Goal: Transaction & Acquisition: Purchase product/service

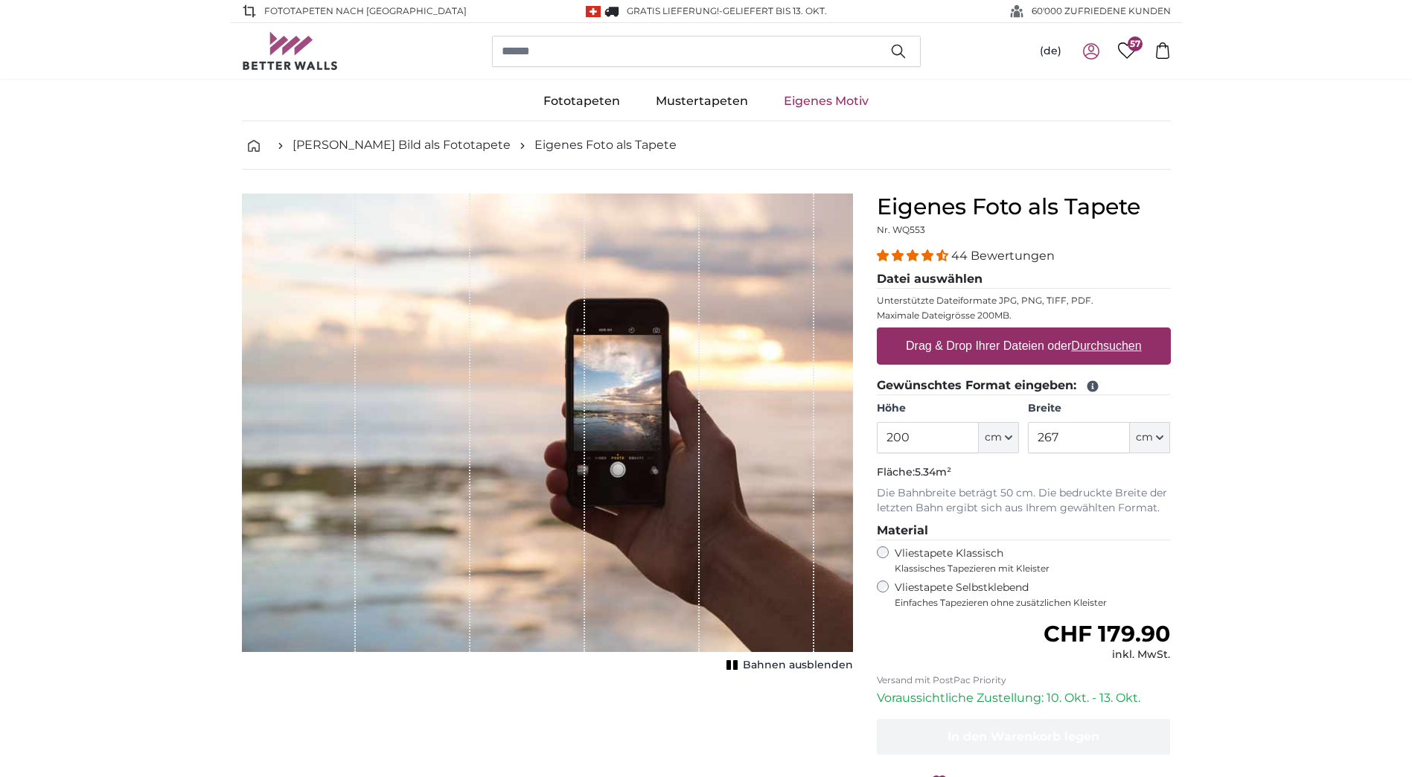
click at [1098, 342] on u "Durchsuchen" at bounding box center [1106, 345] width 70 height 13
click at [1098, 332] on input "Drag & Drop Ihrer Dateien oder Durchsuchen" at bounding box center [1024, 329] width 294 height 4
type input "**********"
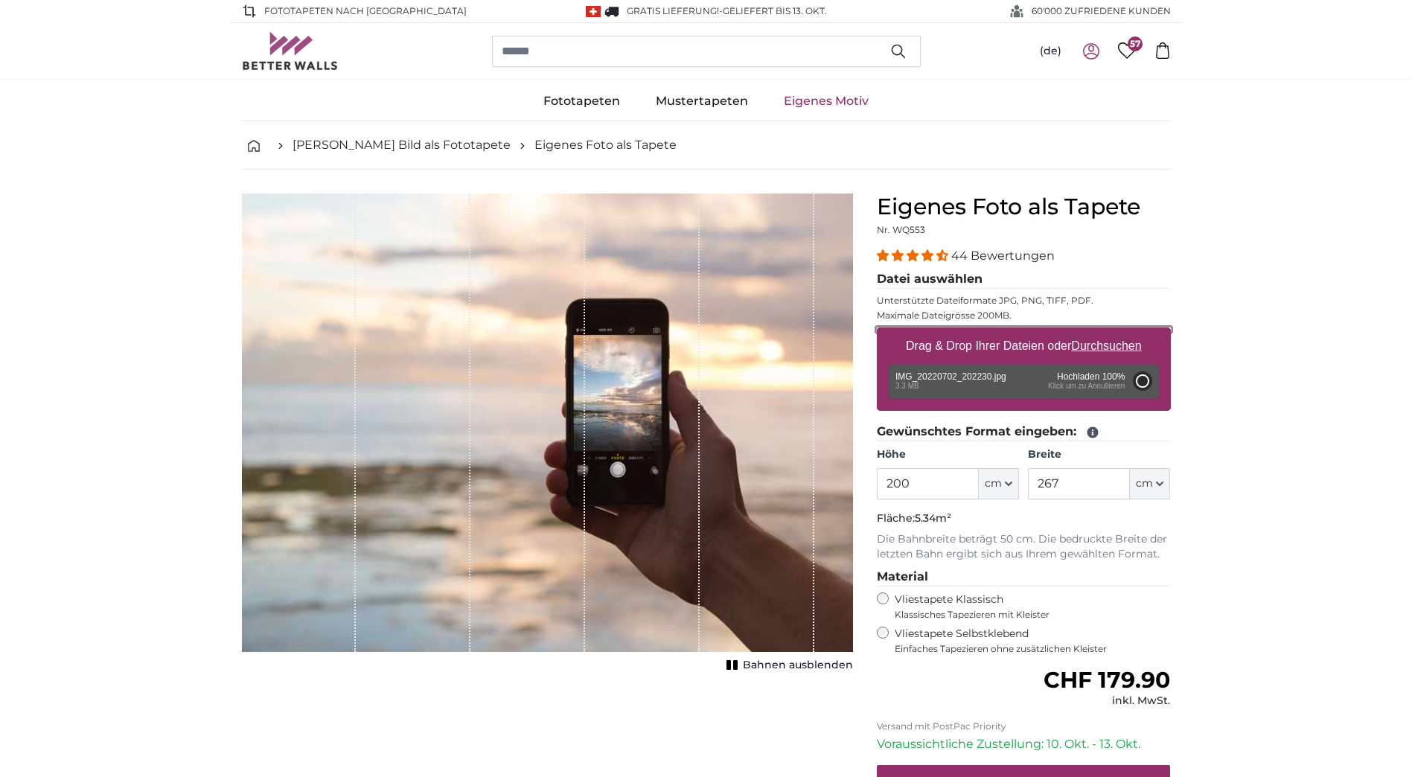
type input "150"
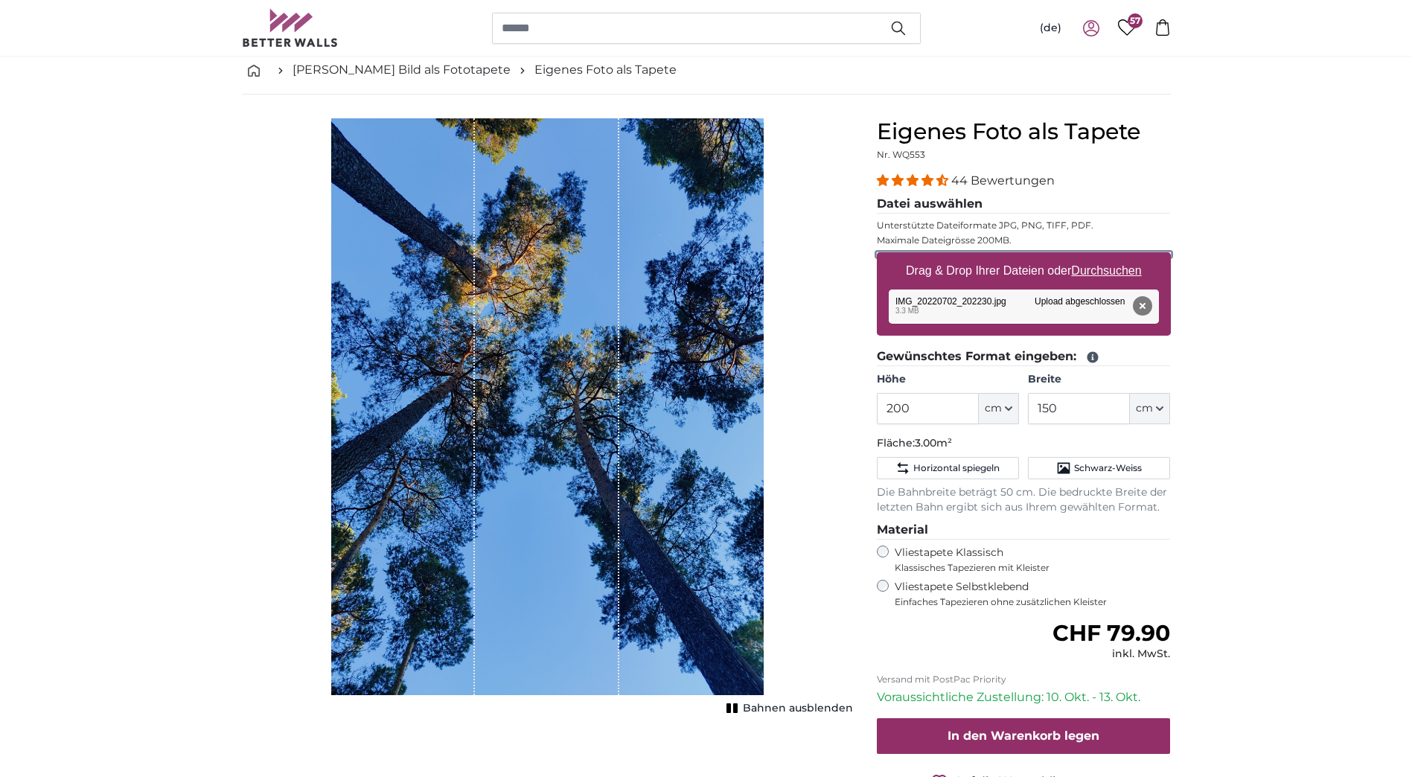
scroll to position [74, 0]
drag, startPoint x: 930, startPoint y: 408, endPoint x: 760, endPoint y: 403, distance: 170.5
click at [760, 403] on product-detail "Abbrechen Bild zuschneiden Bahnen ausblenden Eigenes Foto als Tapete Nr. WQ553 …" at bounding box center [706, 479] width 953 height 769
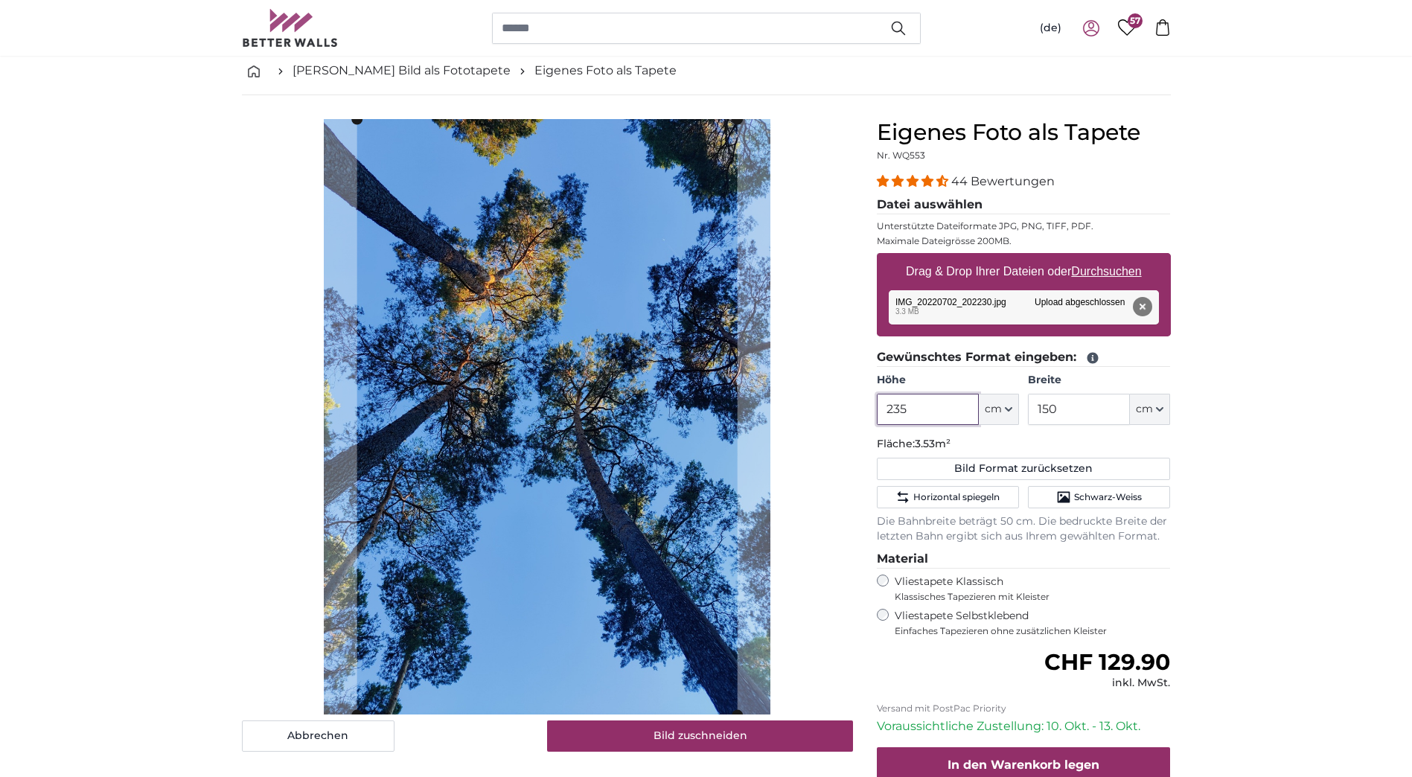
type input "235"
type input "135"
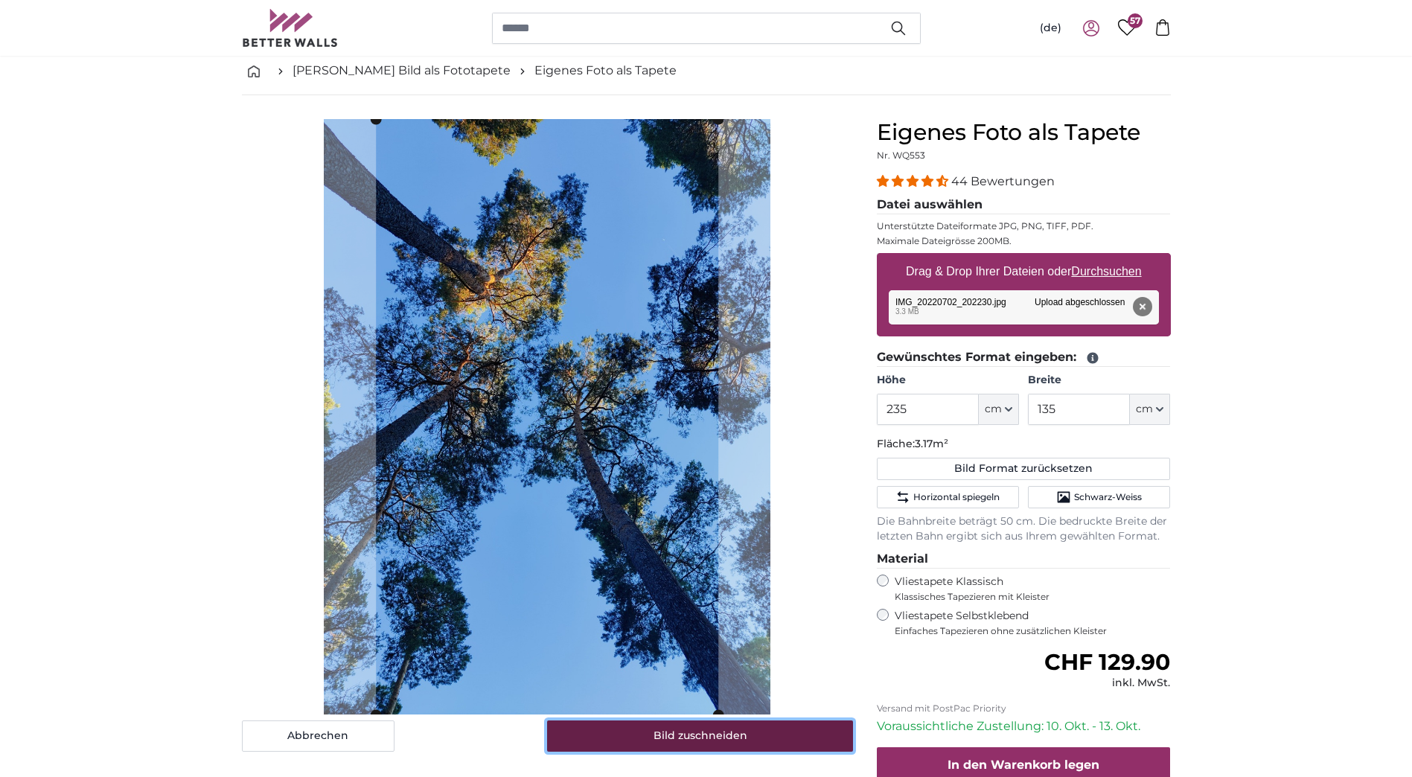
click at [714, 744] on button "Bild zuschneiden" at bounding box center [700, 735] width 306 height 31
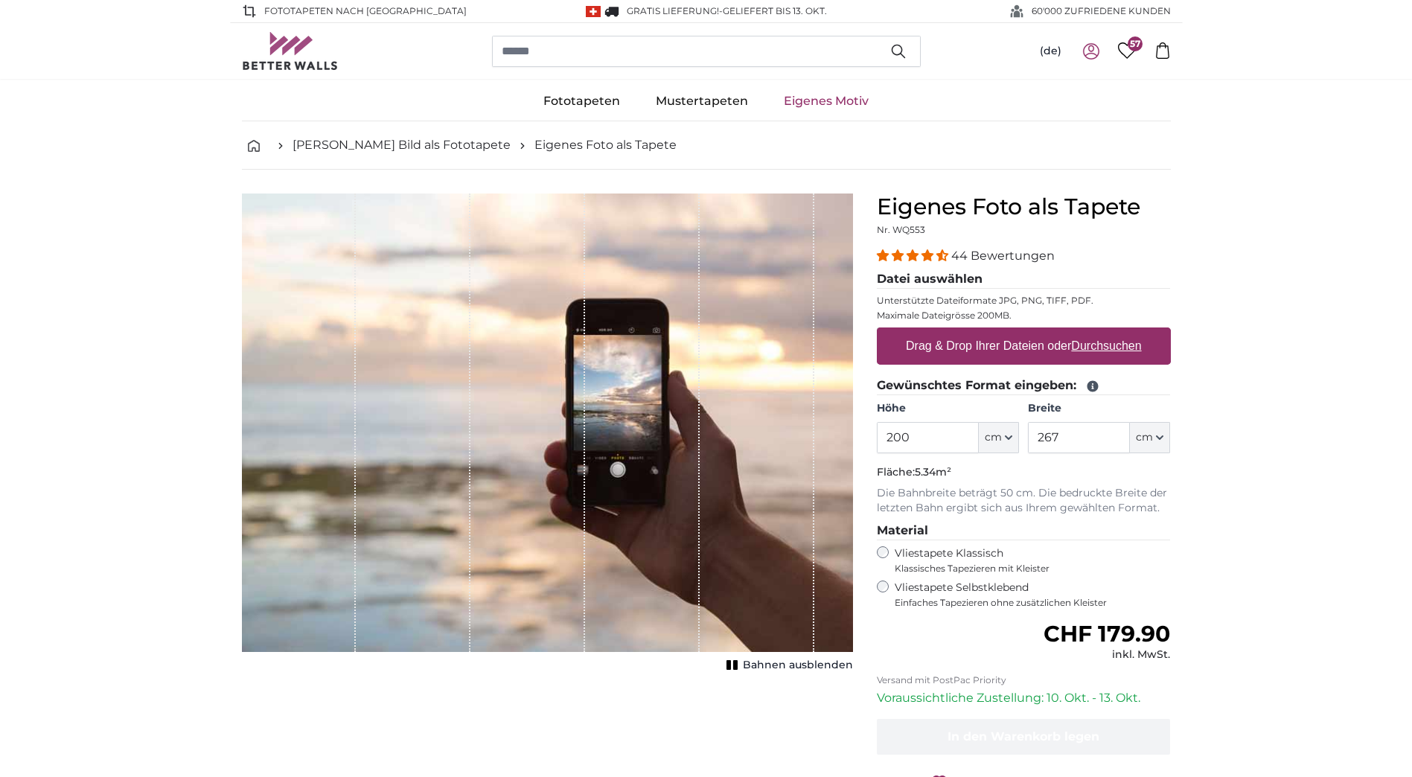
click at [1119, 348] on u "Durchsuchen" at bounding box center [1106, 345] width 70 height 13
click at [1119, 332] on input "Drag & Drop Ihrer Dateien oder Durchsuchen" at bounding box center [1024, 329] width 294 height 4
type input "**********"
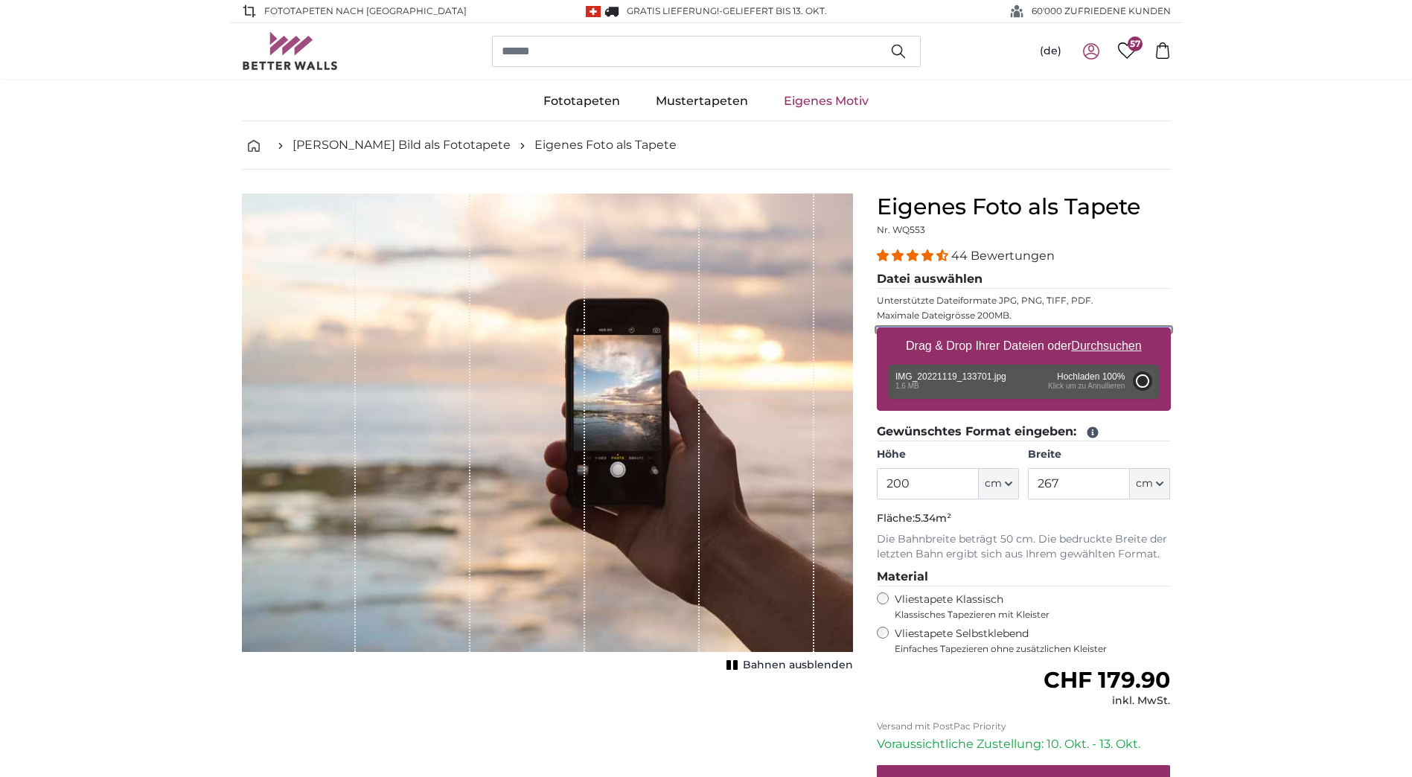
type input "150"
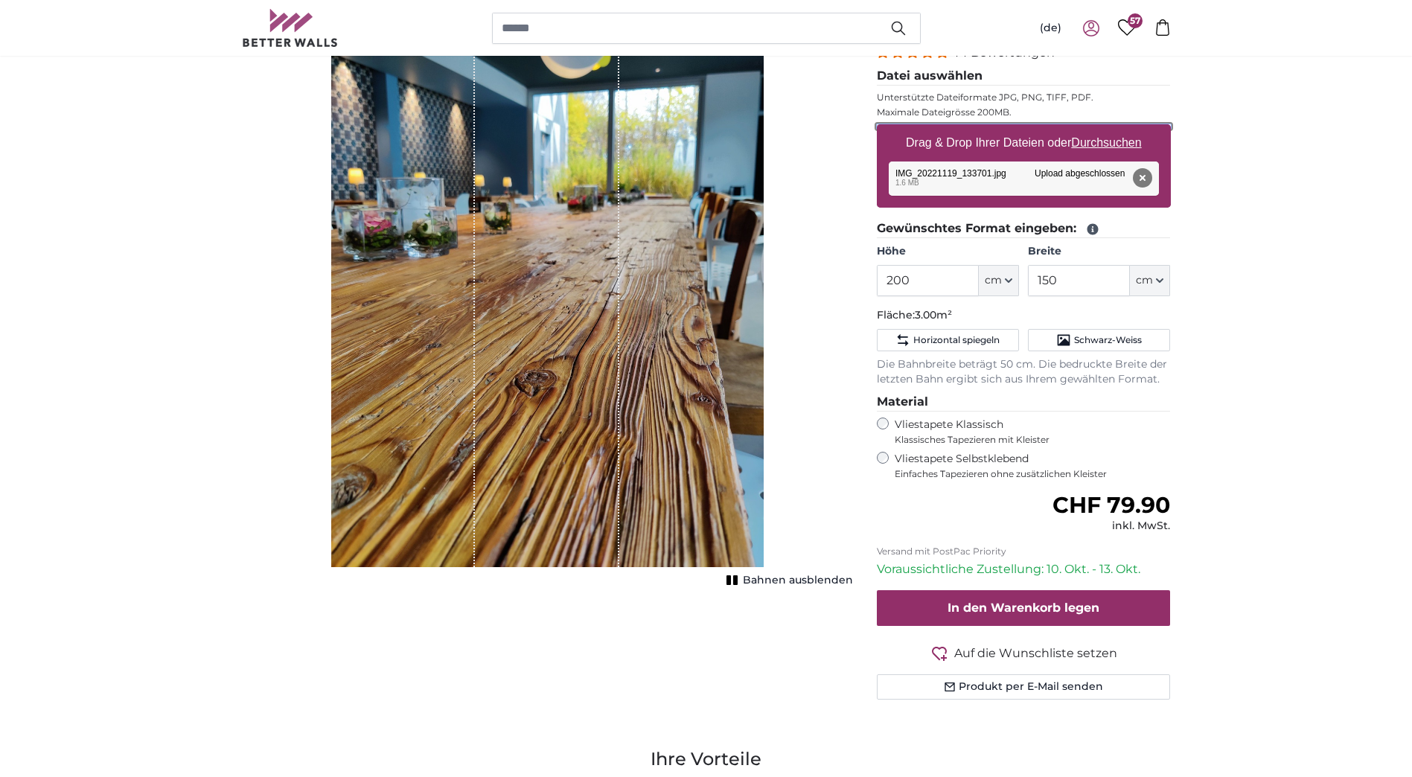
scroll to position [223, 0]
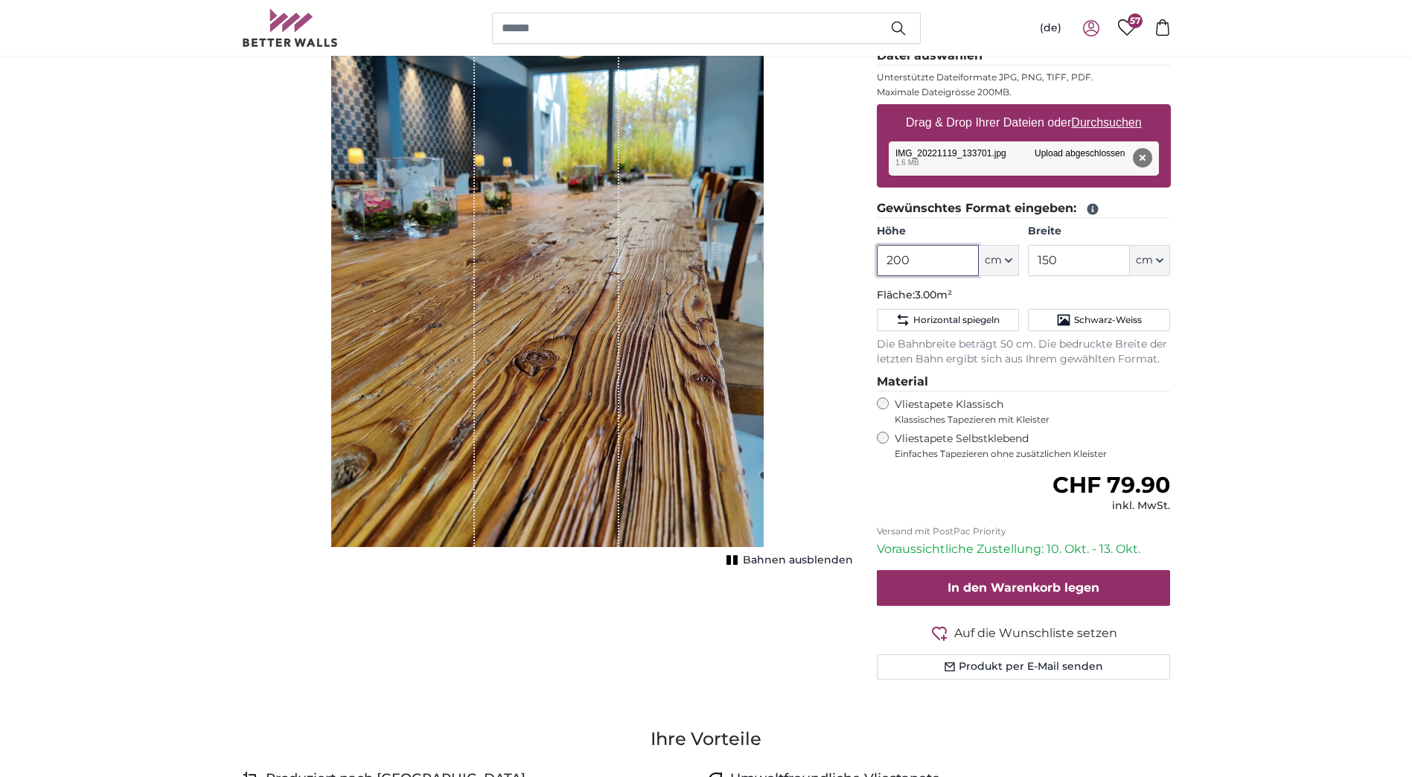
drag, startPoint x: 925, startPoint y: 261, endPoint x: 860, endPoint y: 261, distance: 64.7
click at [860, 261] on product-detail "Abbrechen Bild zuschneiden Bahnen ausblenden Eigenes Foto als Tapete Nr. WQ553 …" at bounding box center [706, 330] width 953 height 769
type input "235"
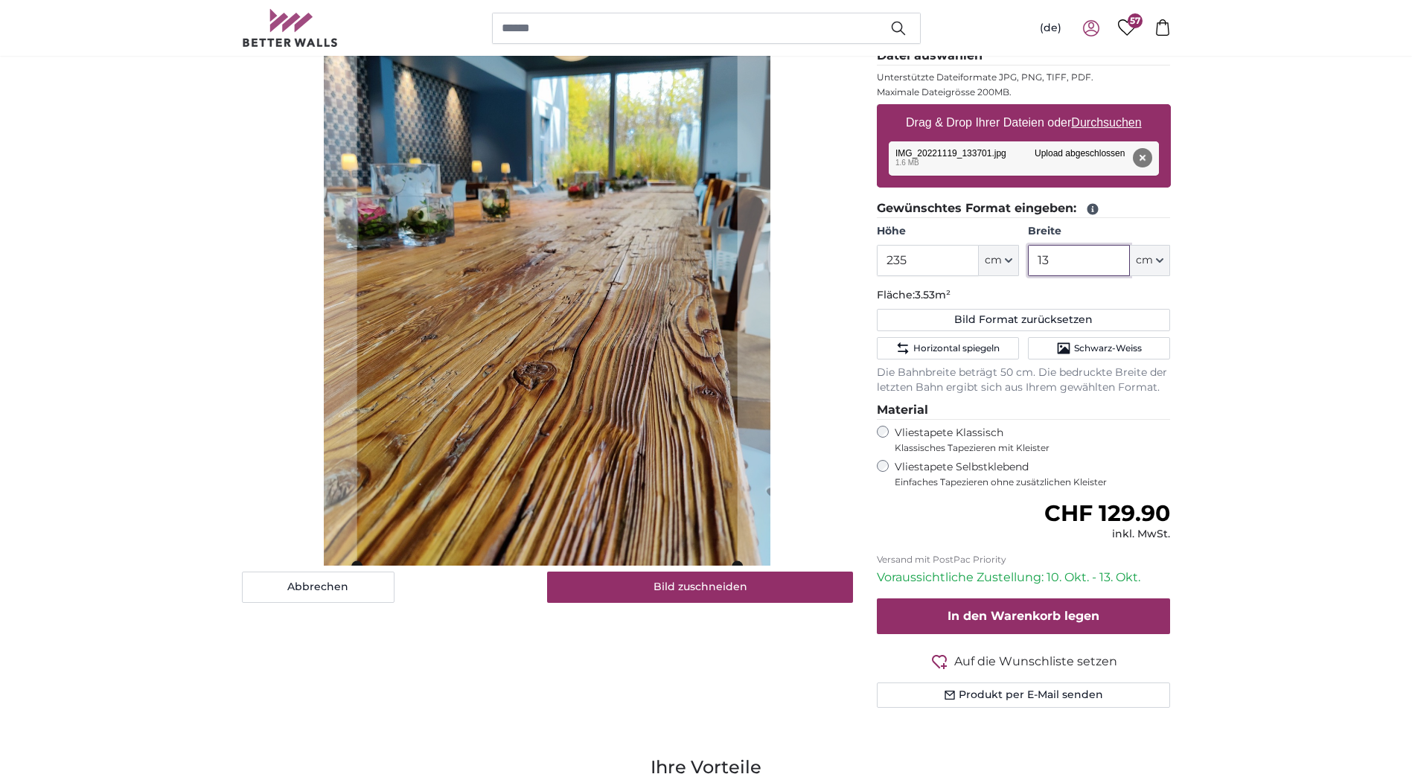
type input "135"
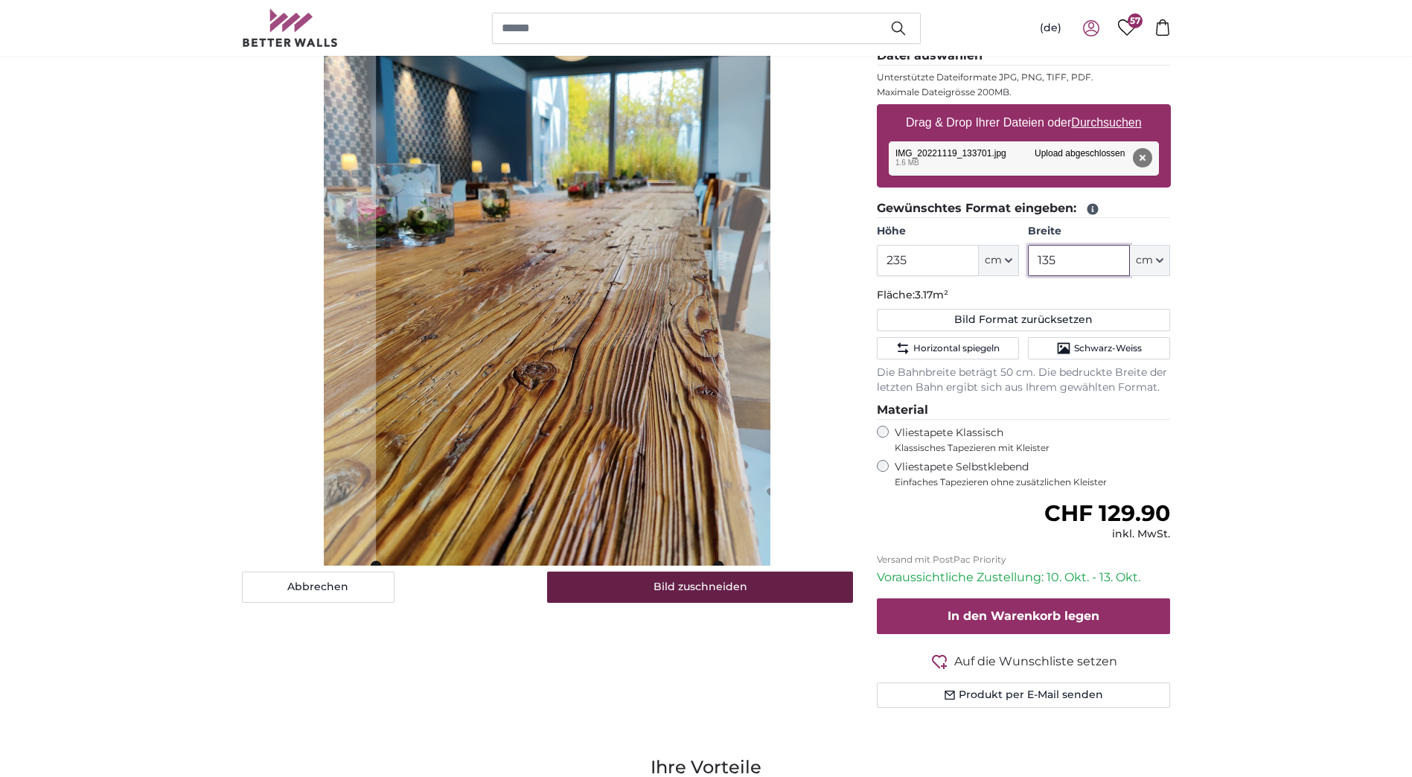
type input "135"
click at [697, 579] on button "Bild zuschneiden" at bounding box center [700, 587] width 306 height 31
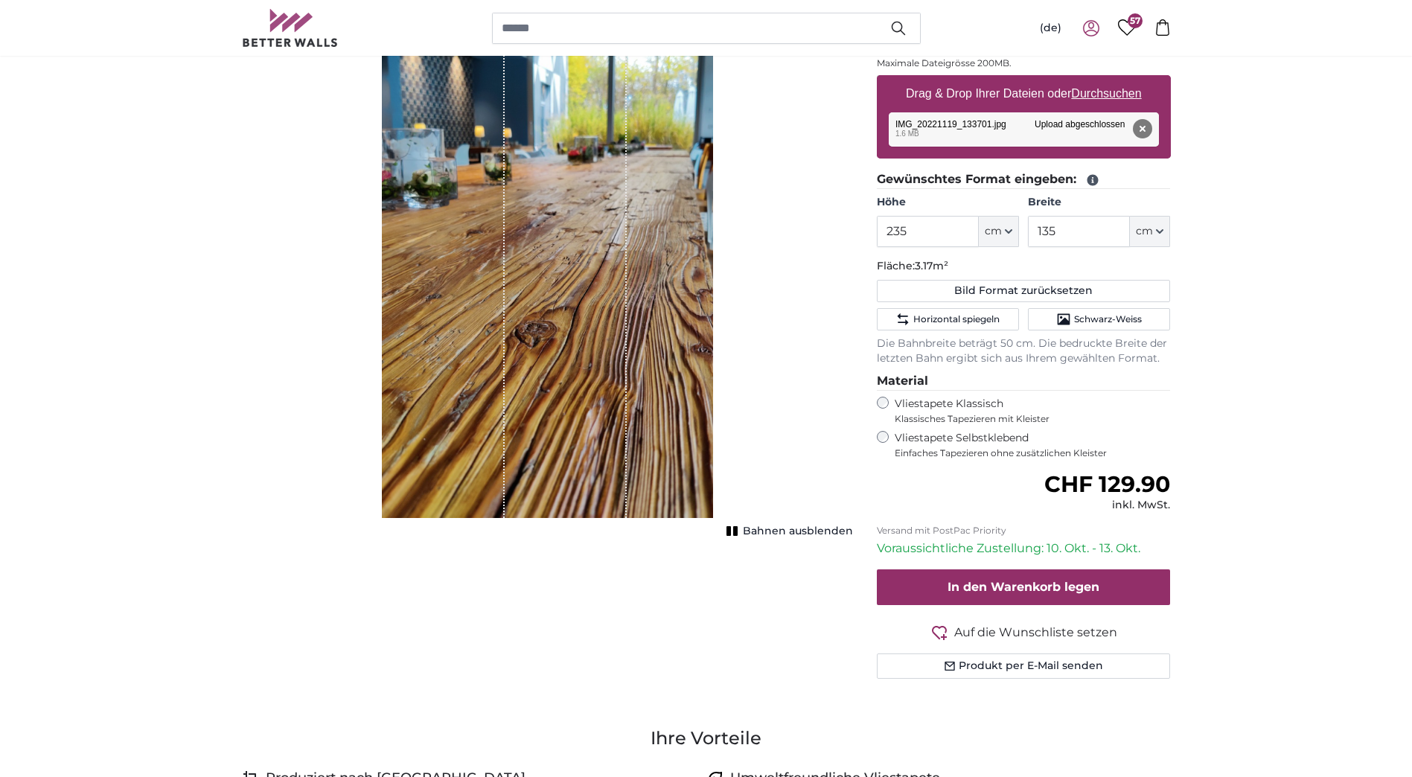
scroll to position [372, 0]
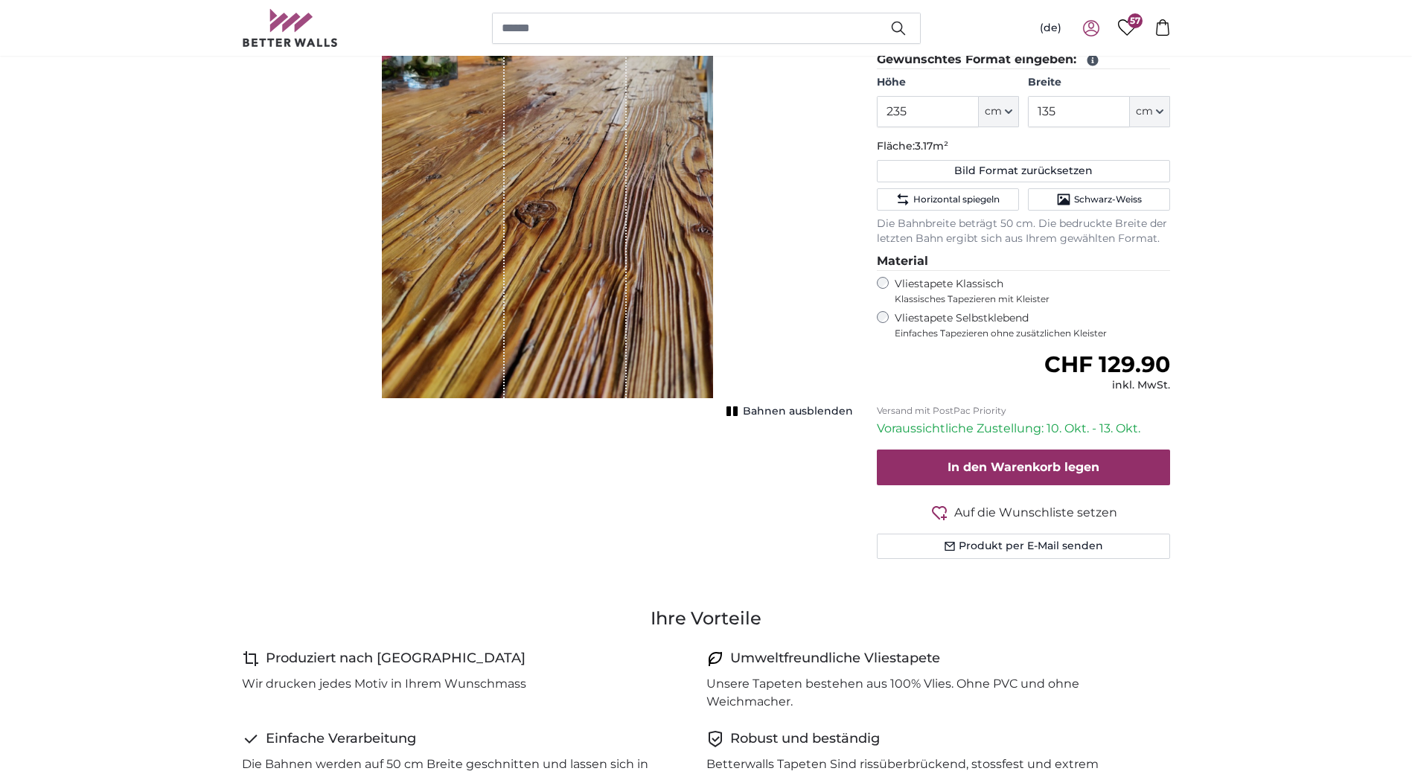
click at [945, 510] on icon "button" at bounding box center [939, 513] width 18 height 18
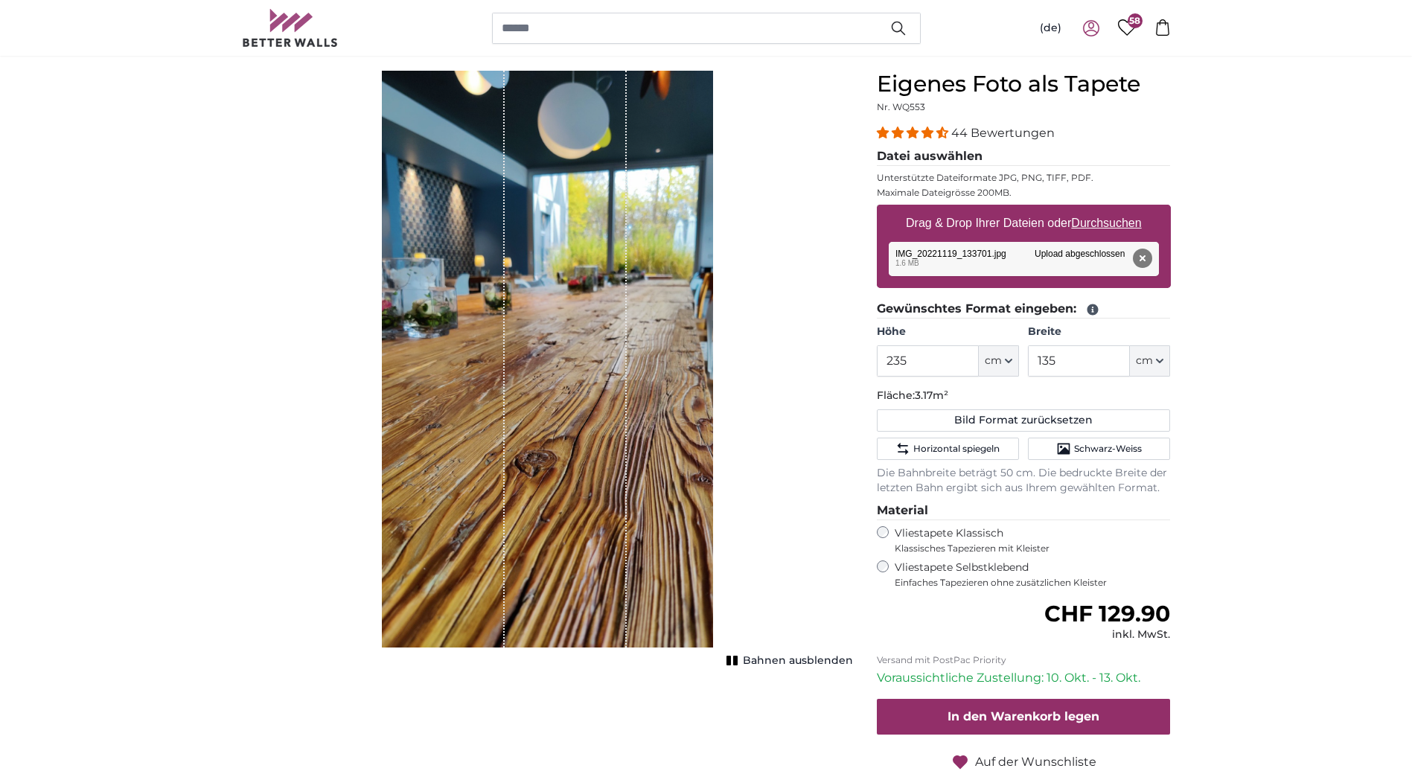
scroll to position [0, 0]
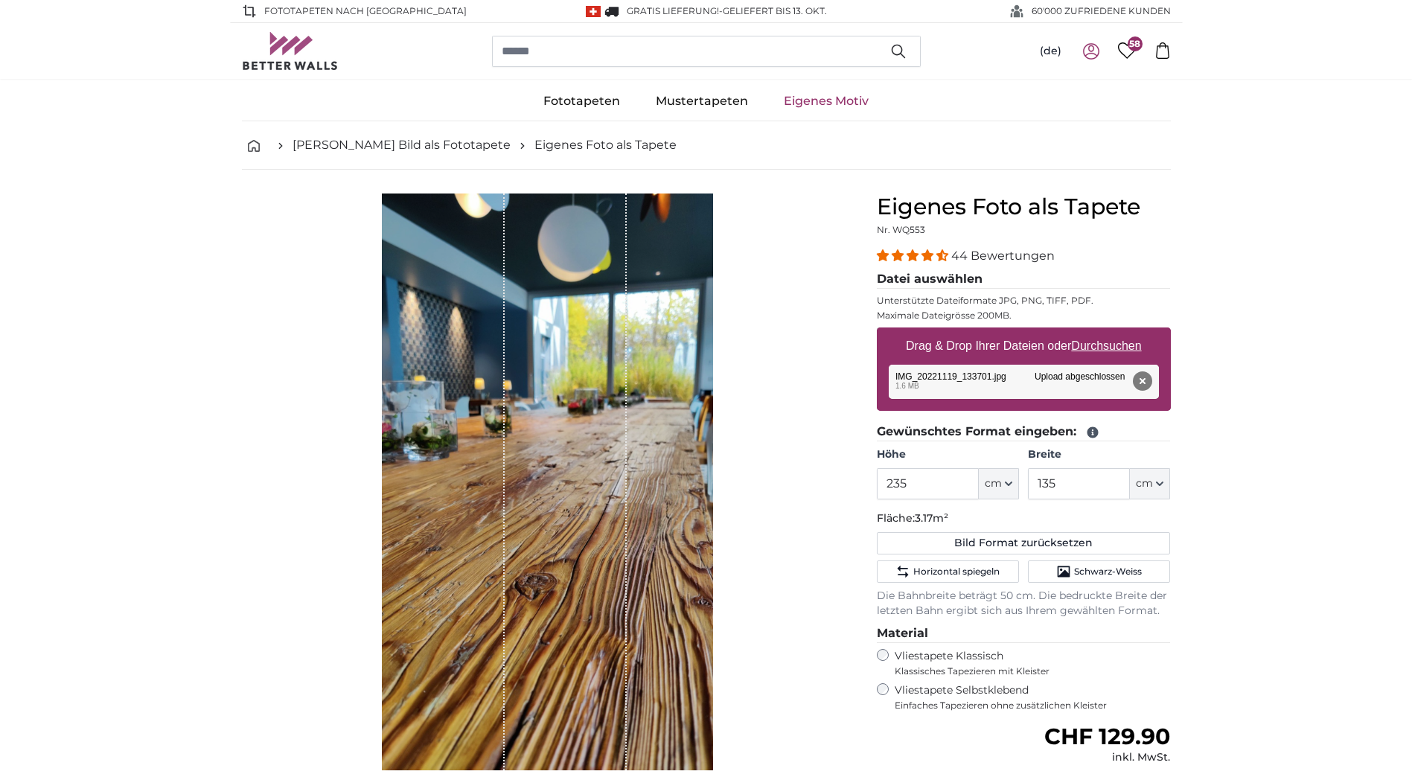
click at [813, 98] on link "Eigenes Motiv" at bounding box center [826, 101] width 121 height 39
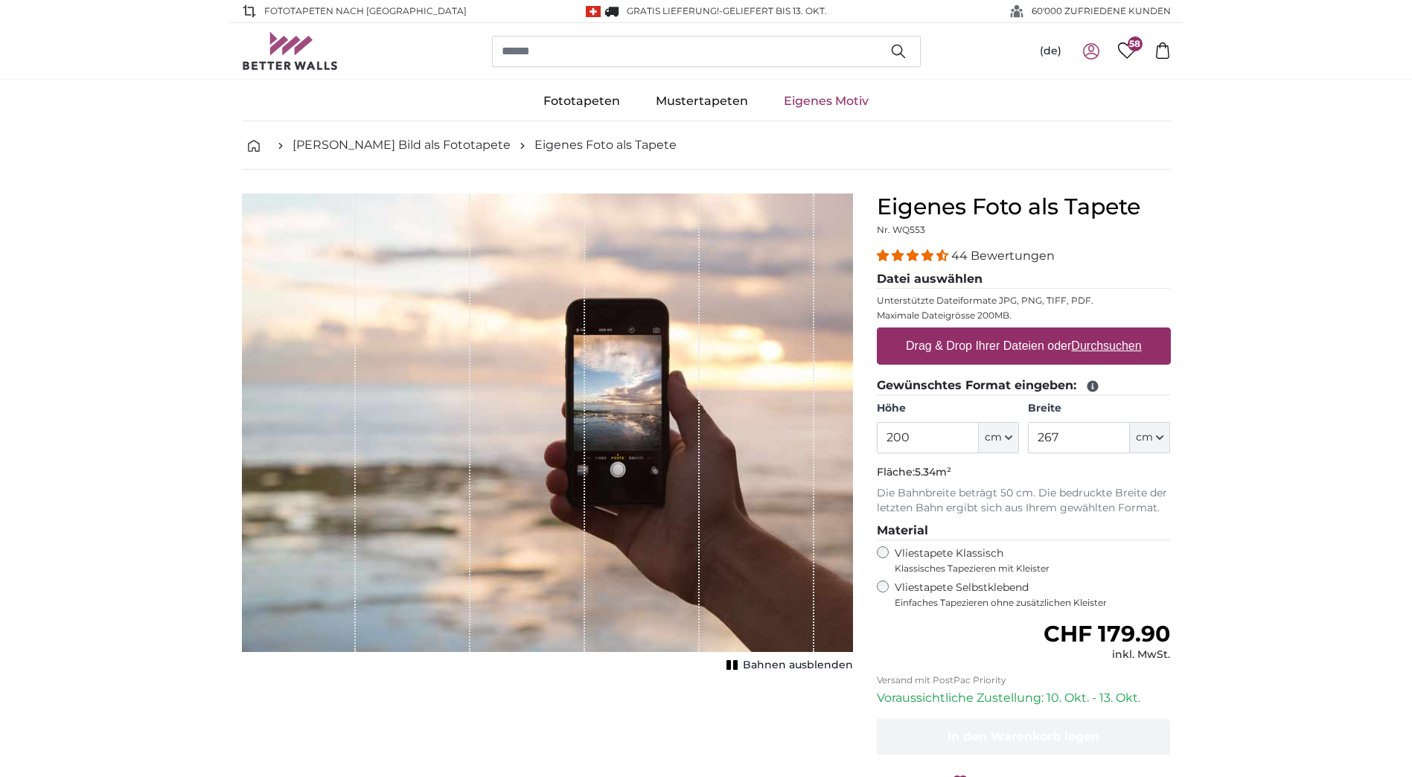
click at [1110, 348] on u "Durchsuchen" at bounding box center [1106, 345] width 70 height 13
click at [1110, 332] on input "Drag & Drop Ihrer Dateien oder Durchsuchen" at bounding box center [1024, 329] width 294 height 4
type input "**********"
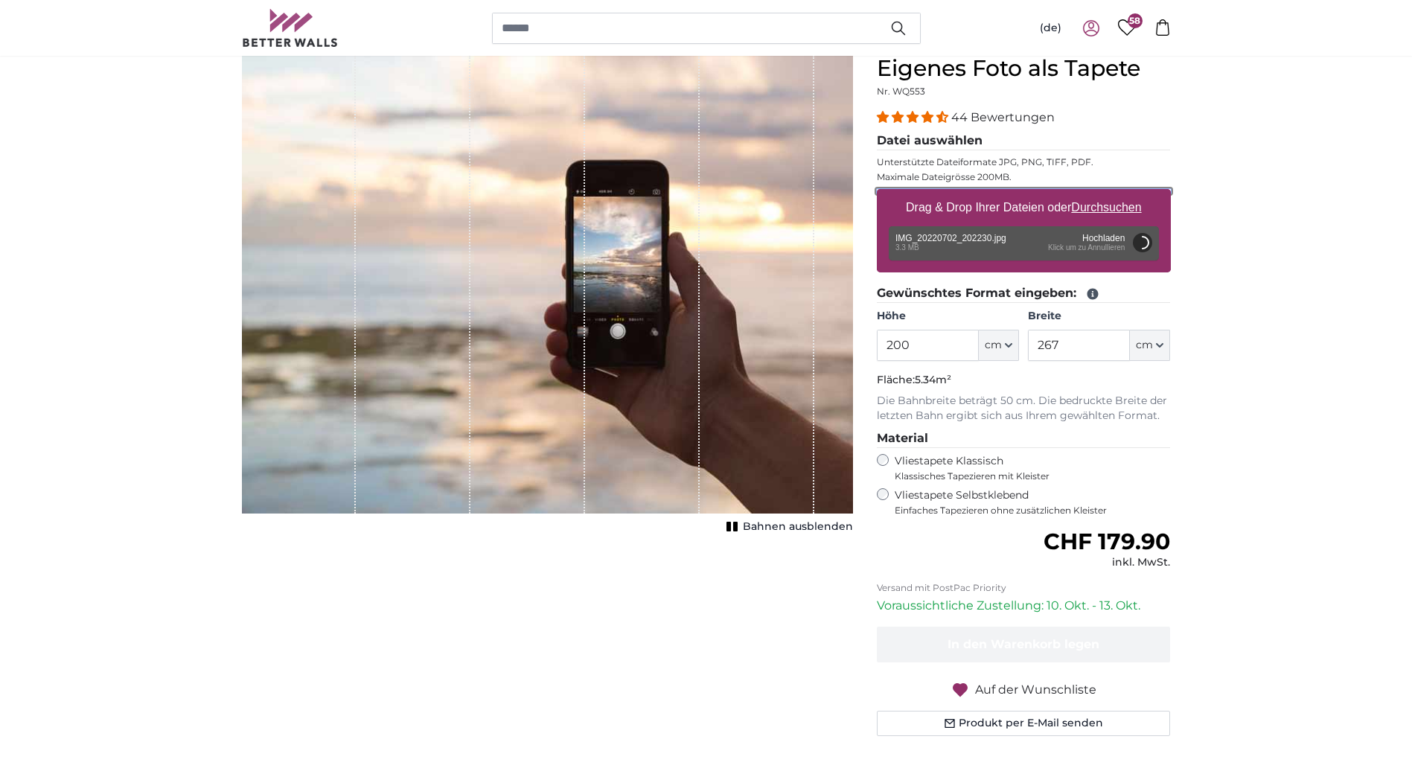
scroll to position [149, 0]
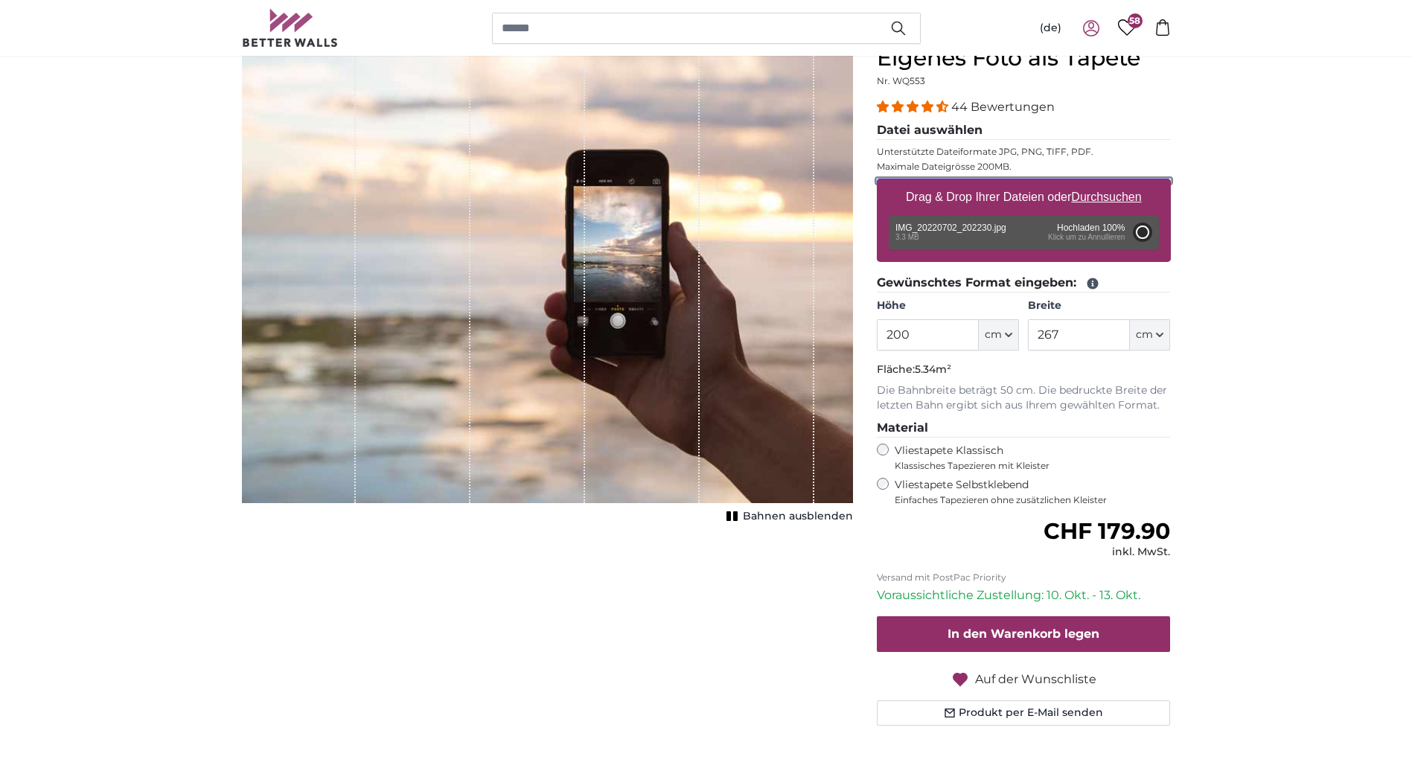
type input "150"
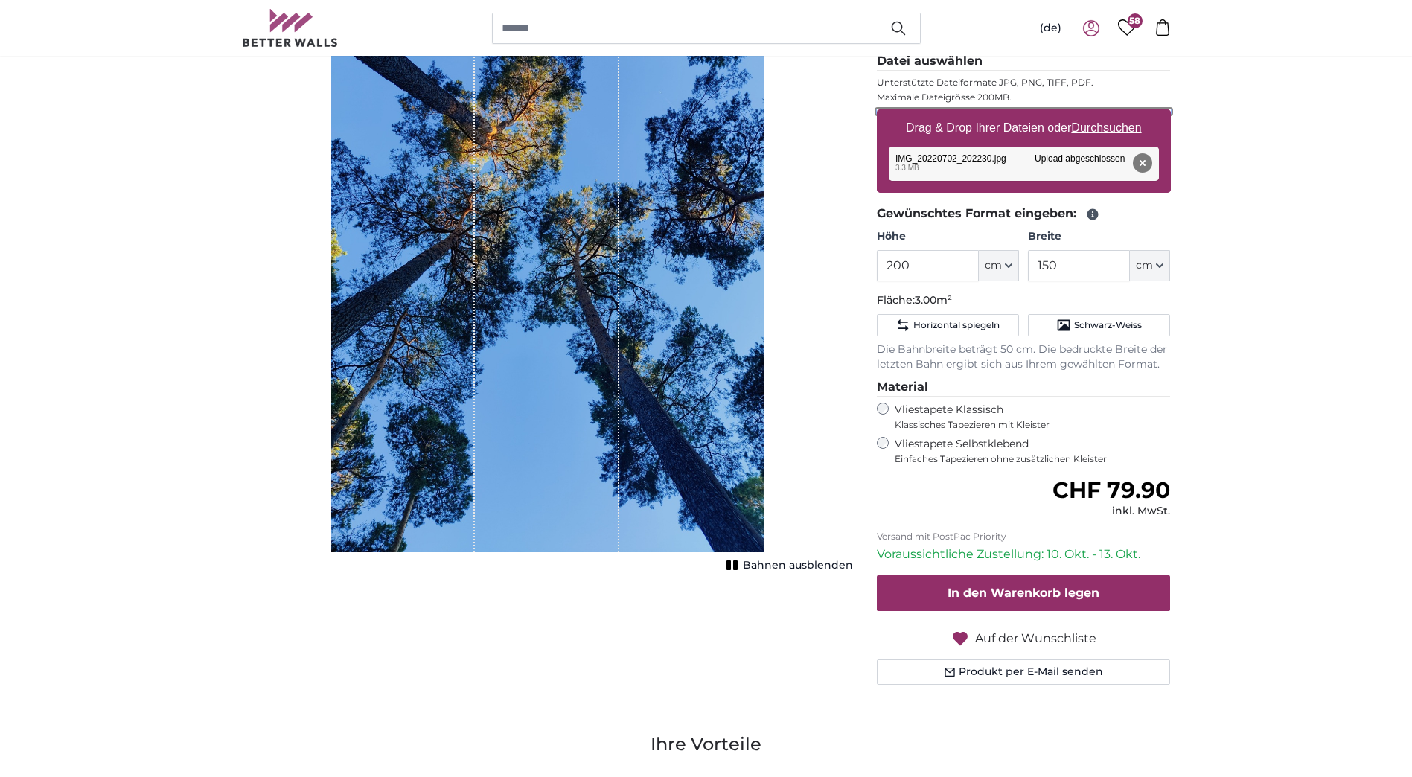
scroll to position [298, 0]
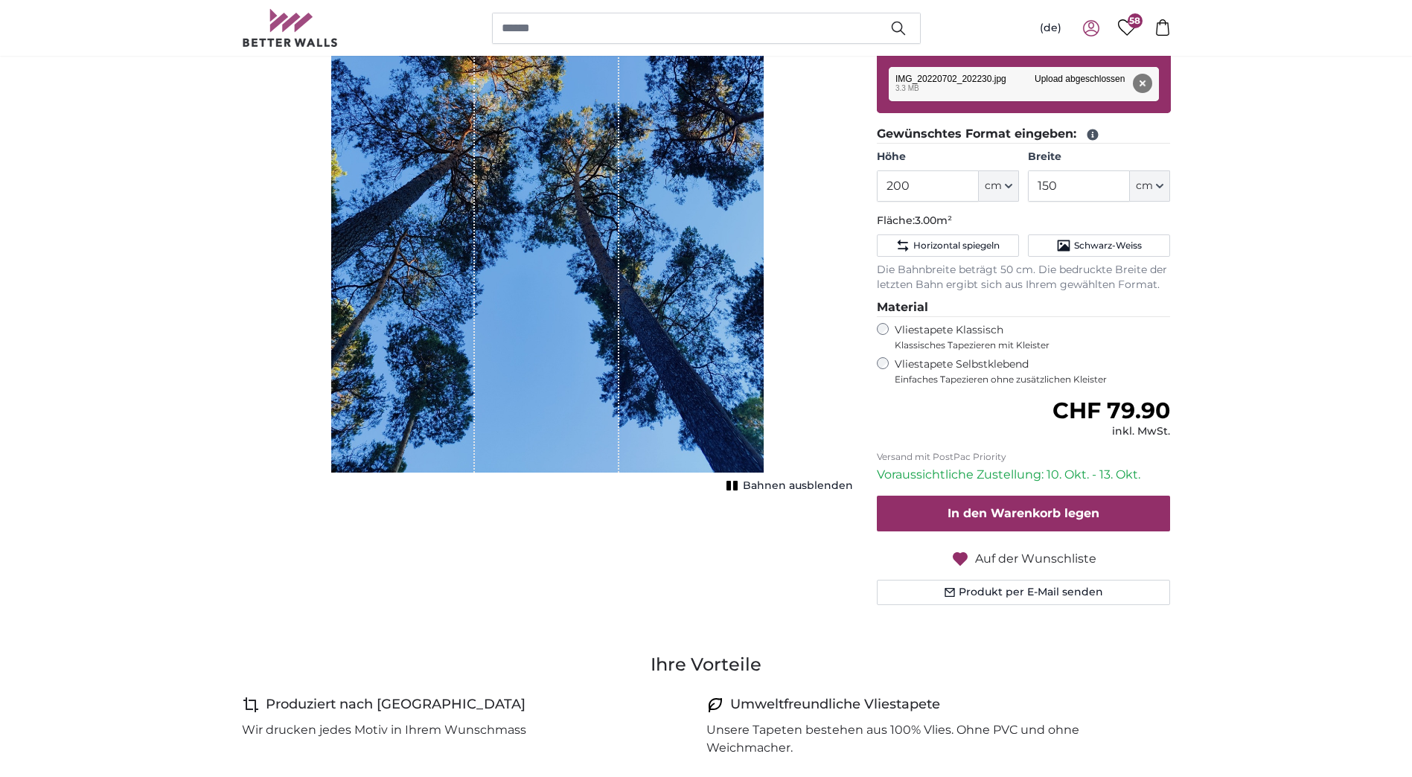
click at [744, 564] on div "Abbrechen Bild zuschneiden Bahnen ausblenden" at bounding box center [547, 268] width 635 height 745
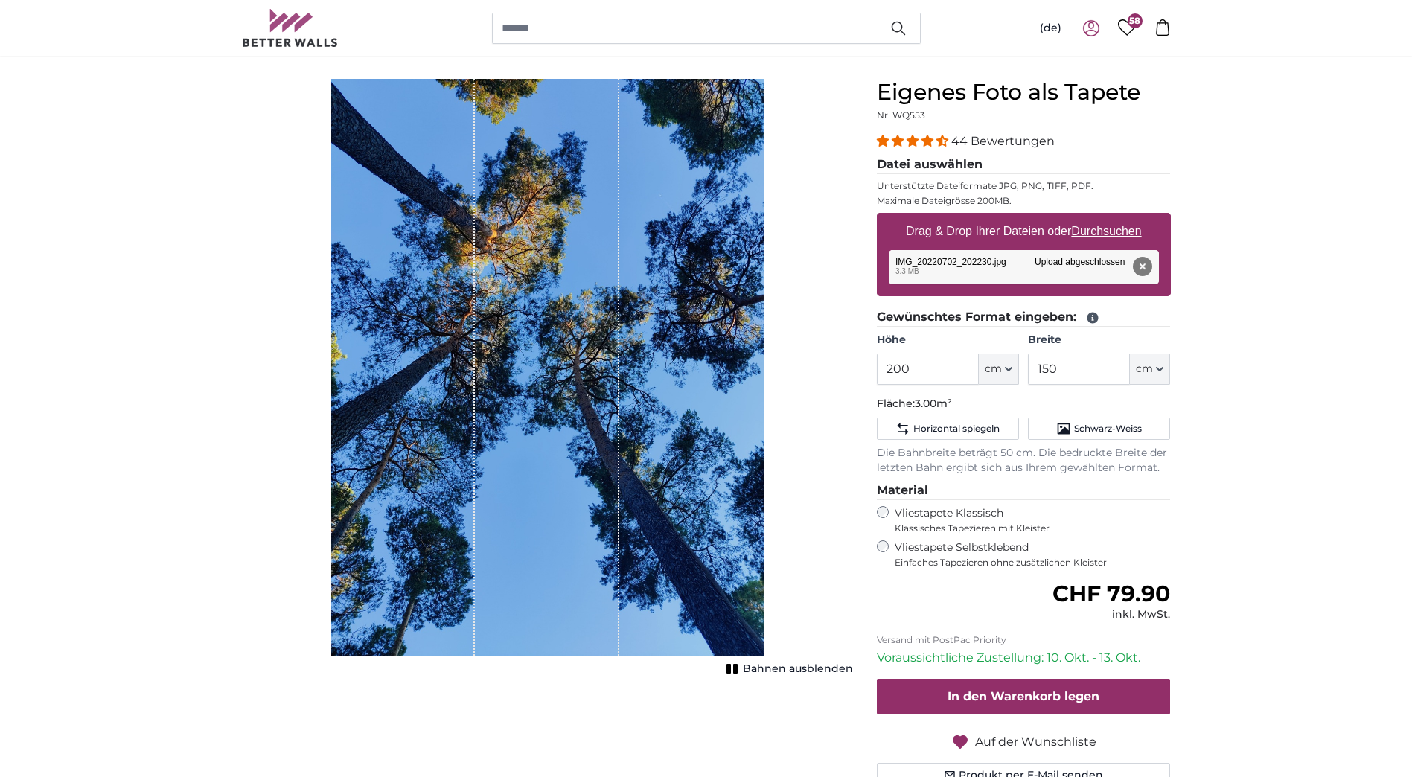
scroll to position [0, 0]
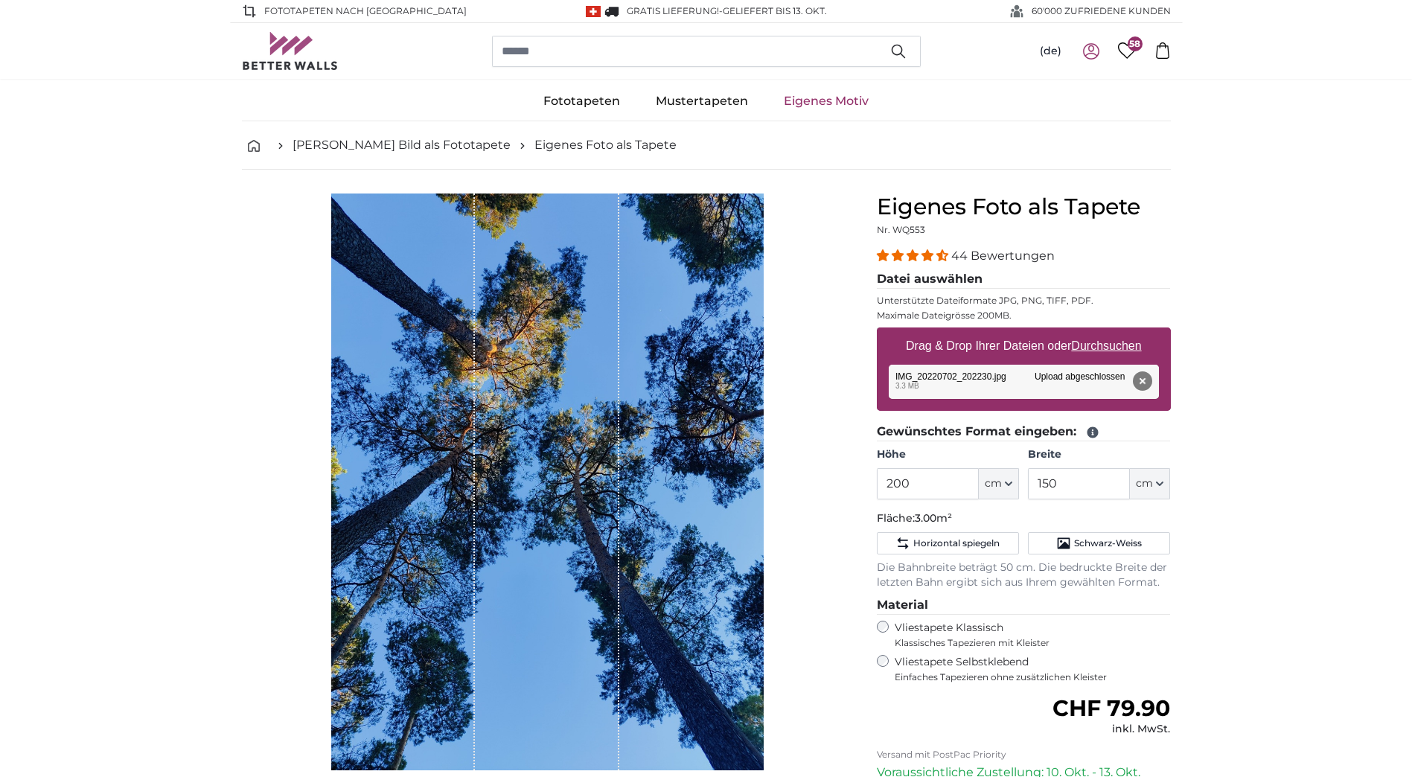
click at [1131, 51] on span "58" at bounding box center [1134, 43] width 15 height 15
